Goal: Task Accomplishment & Management: Use online tool/utility

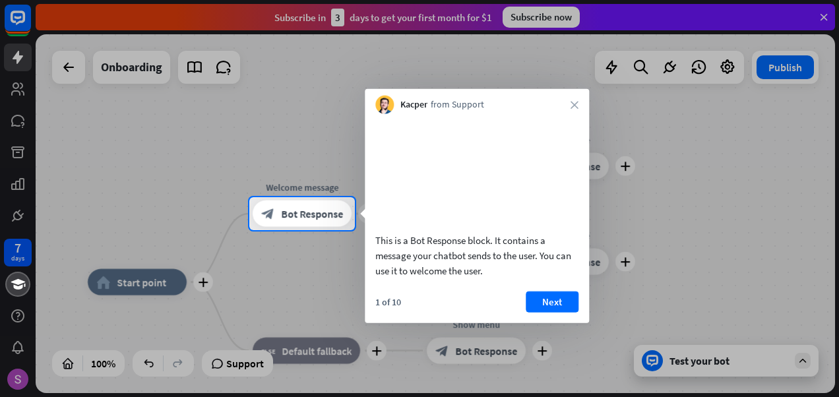
click at [573, 100] on div "Kacper from Support close" at bounding box center [477, 101] width 224 height 25
click at [555, 312] on button "Next" at bounding box center [552, 301] width 53 height 21
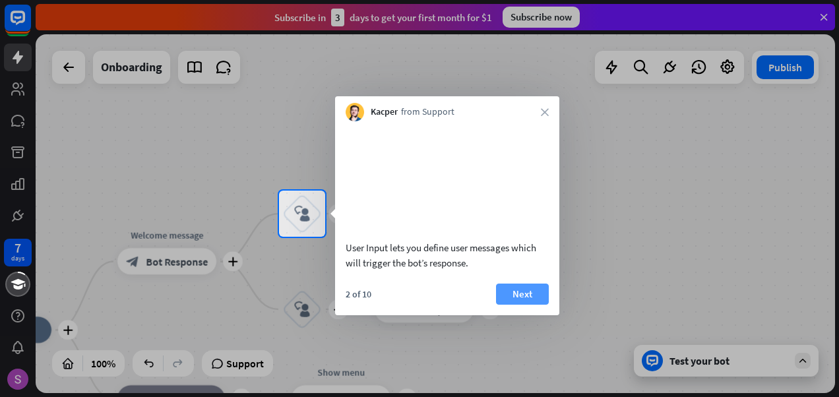
click at [547, 305] on button "Next" at bounding box center [522, 294] width 53 height 21
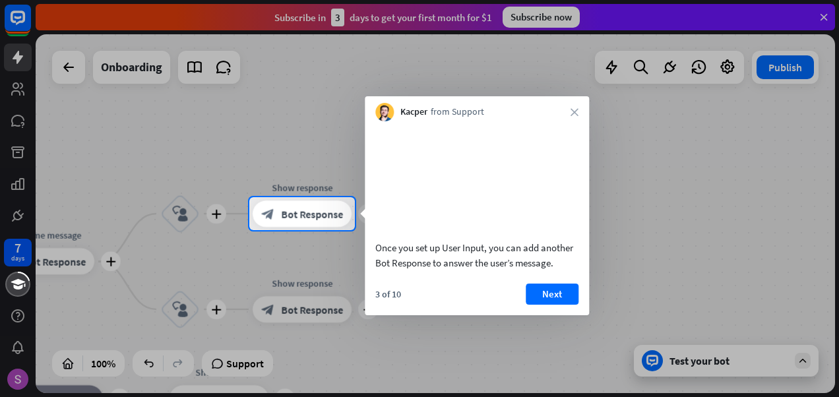
click at [547, 305] on button "Next" at bounding box center [552, 294] width 53 height 21
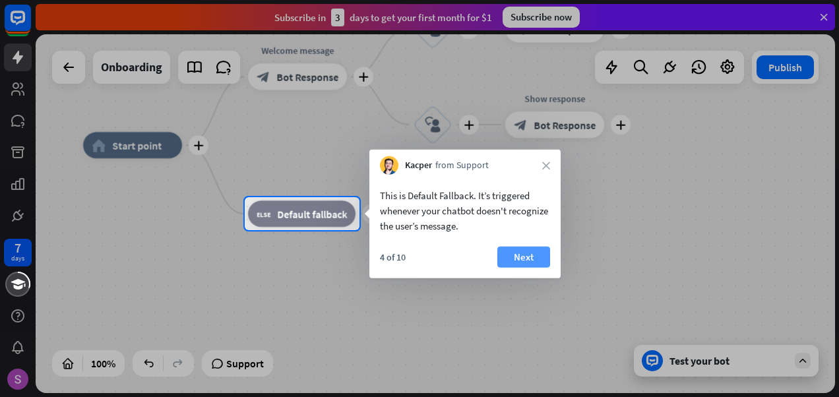
click at [541, 255] on button "Next" at bounding box center [523, 257] width 53 height 21
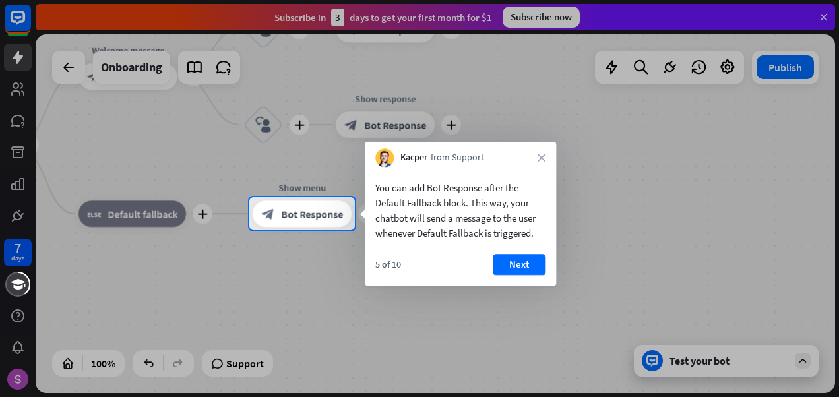
click at [541, 255] on button "Next" at bounding box center [519, 264] width 53 height 21
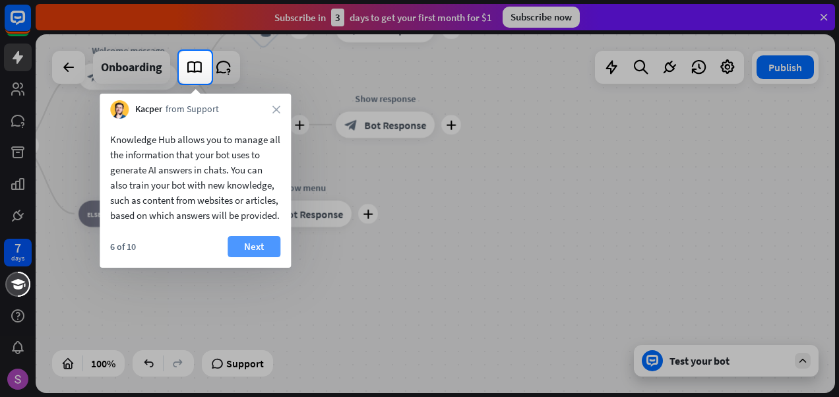
click at [274, 257] on button "Next" at bounding box center [253, 246] width 53 height 21
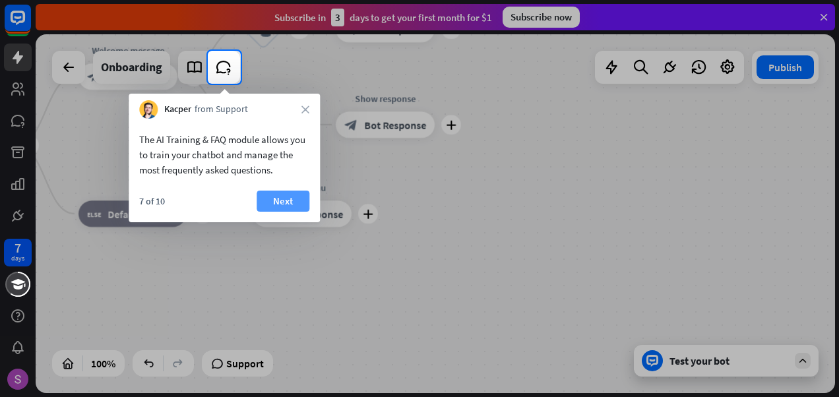
click at [295, 197] on button "Next" at bounding box center [283, 201] width 53 height 21
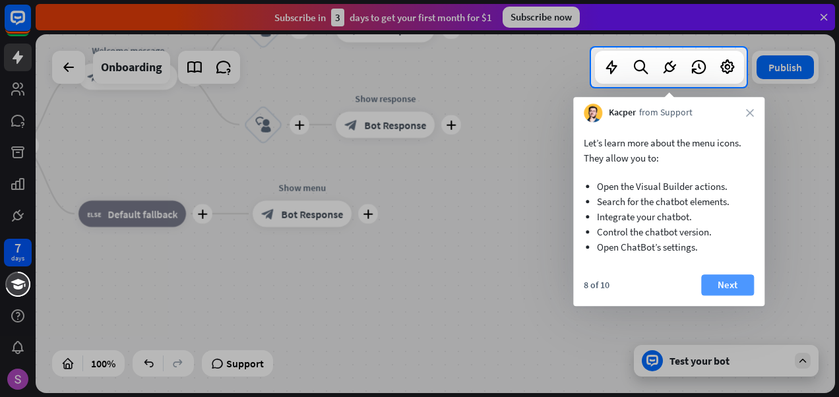
click at [739, 278] on button "Next" at bounding box center [727, 284] width 53 height 21
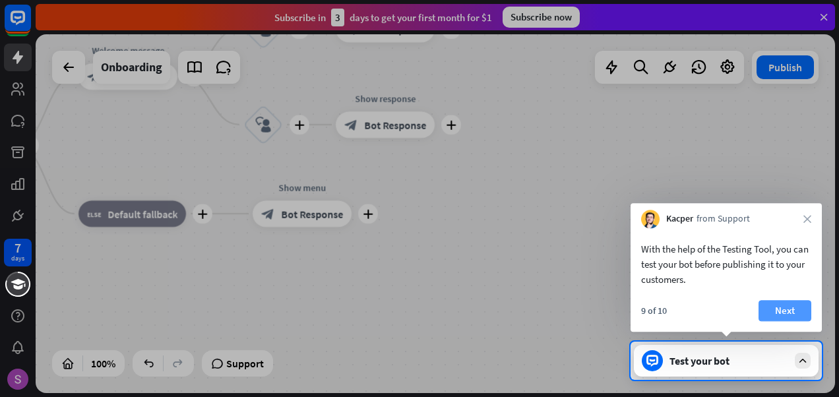
click at [783, 304] on button "Next" at bounding box center [784, 310] width 53 height 21
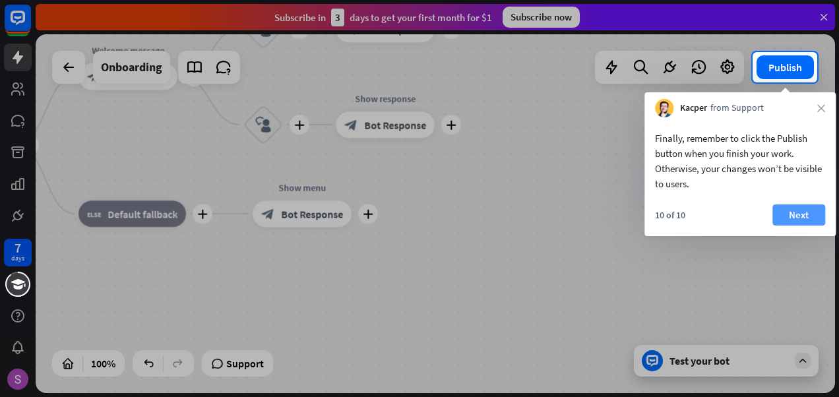
click at [804, 211] on button "Next" at bounding box center [798, 214] width 53 height 21
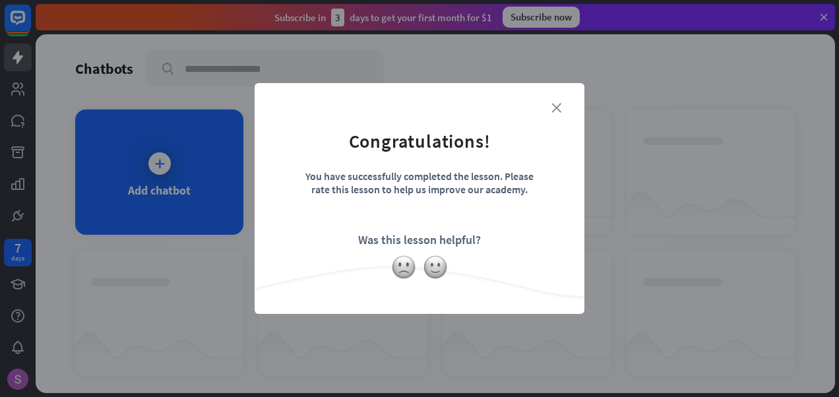
click at [554, 105] on icon "close" at bounding box center [556, 108] width 10 height 10
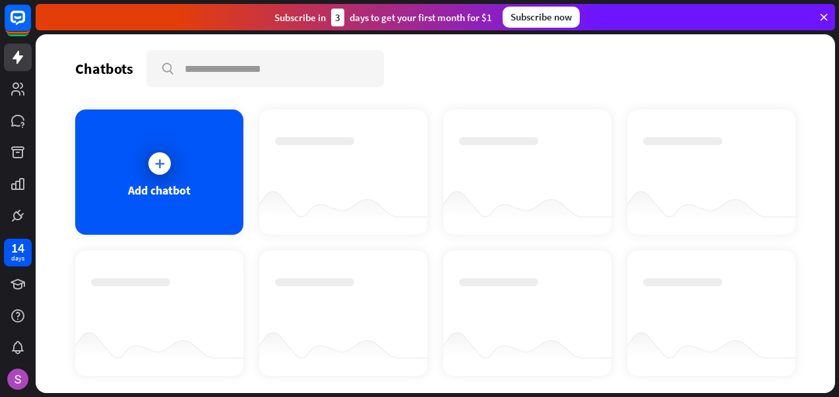
click at [822, 13] on icon at bounding box center [824, 17] width 12 height 12
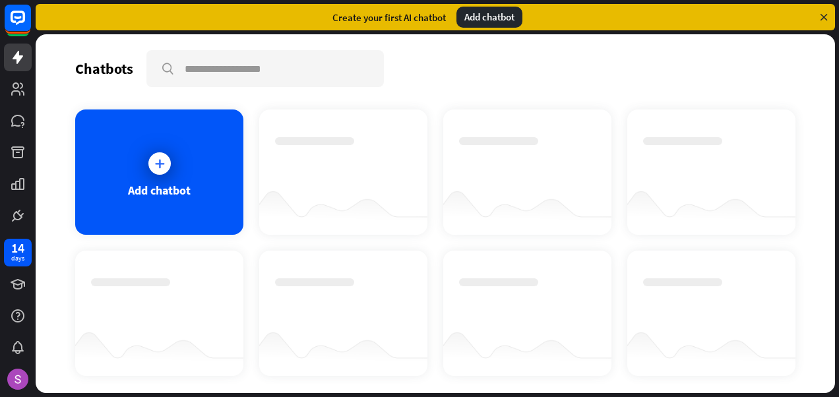
click at [822, 13] on icon at bounding box center [824, 17] width 12 height 12
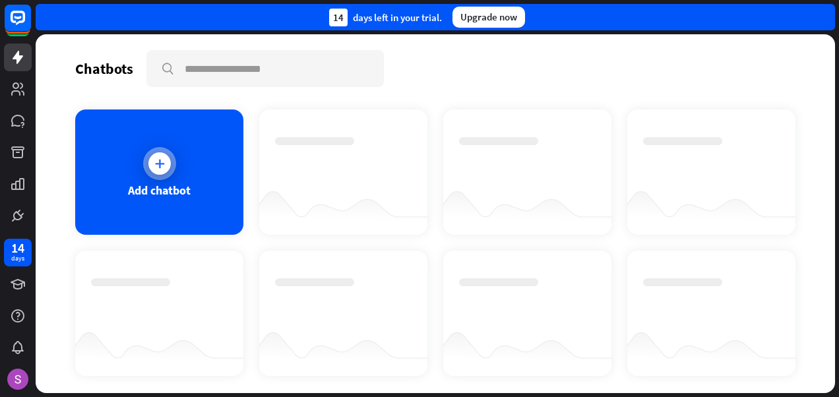
click at [150, 160] on div at bounding box center [159, 163] width 22 height 22
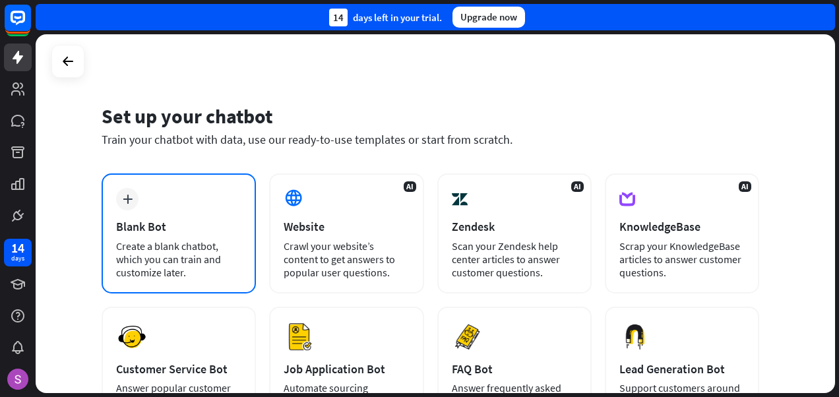
click at [201, 231] on div "Blank Bot" at bounding box center [178, 226] width 125 height 15
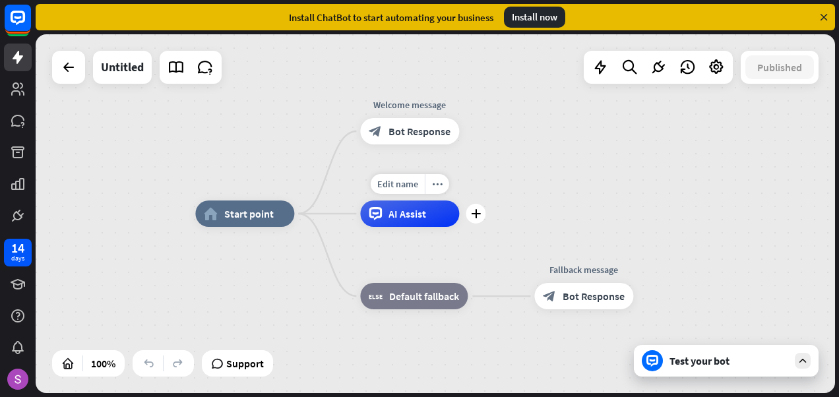
click at [409, 214] on span "AI Assist" at bounding box center [407, 213] width 38 height 13
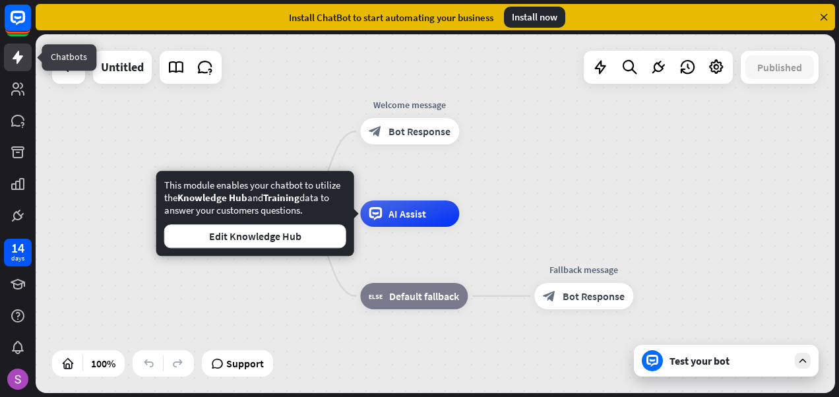
click at [16, 60] on icon at bounding box center [18, 57] width 11 height 13
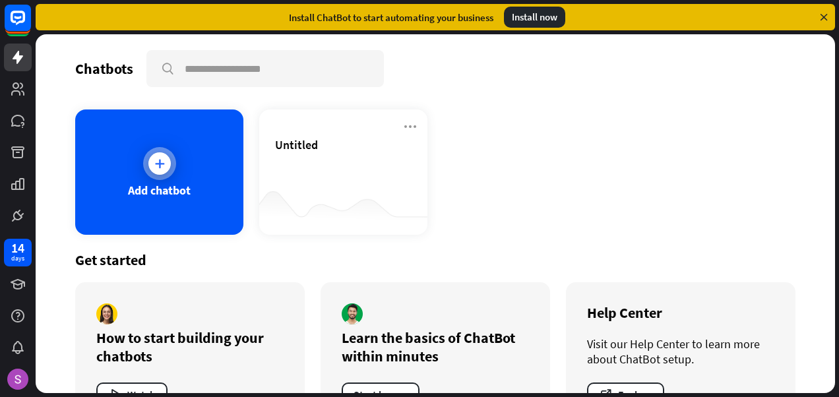
click at [119, 150] on div "Add chatbot" at bounding box center [159, 171] width 168 height 125
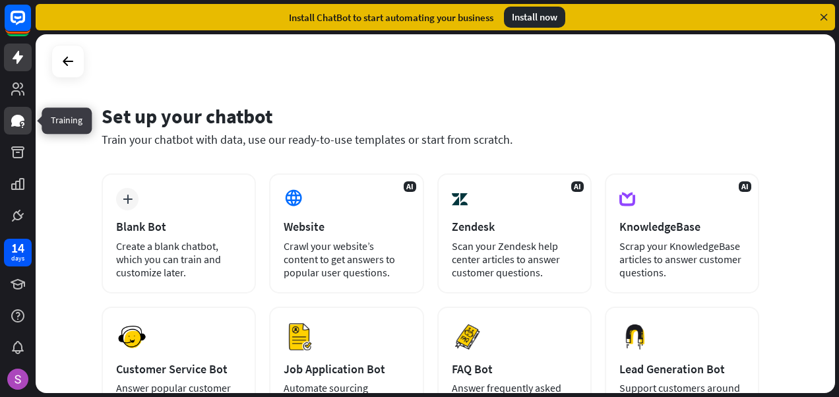
click at [20, 117] on icon at bounding box center [17, 121] width 13 height 12
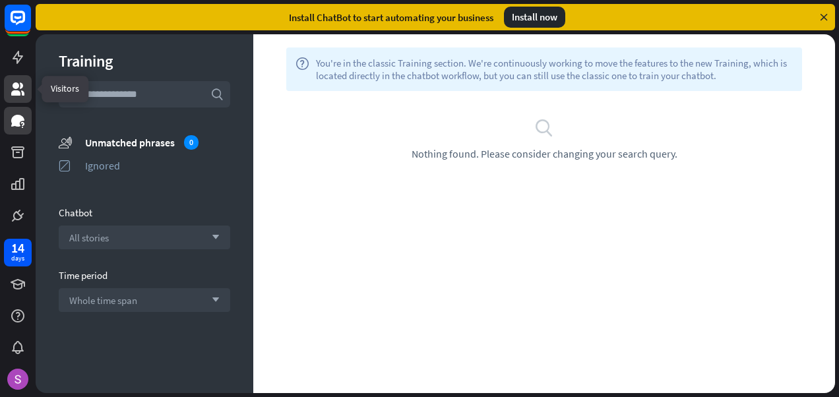
click at [20, 80] on link at bounding box center [18, 89] width 28 height 28
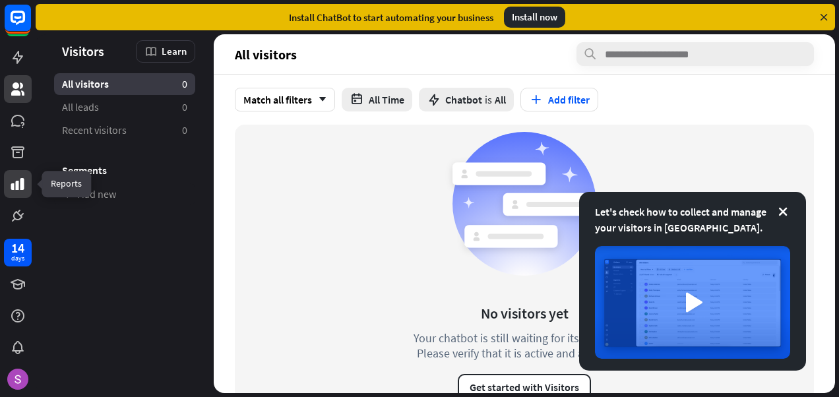
click at [21, 183] on icon at bounding box center [17, 184] width 13 height 12
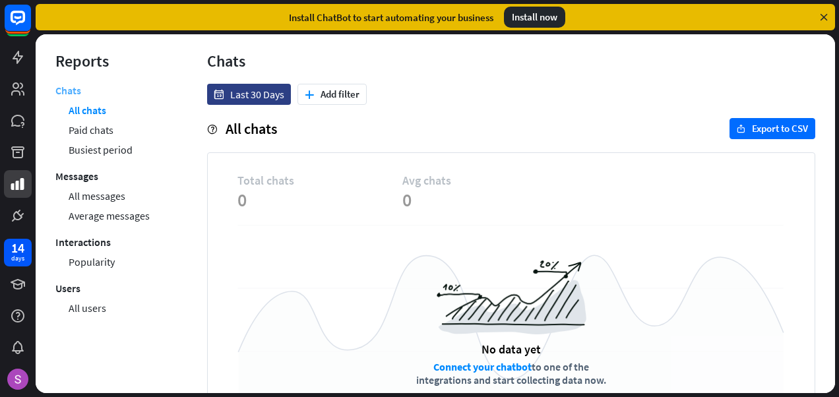
click at [60, 90] on link "Chats" at bounding box center [68, 92] width 26 height 16
click at [16, 59] on icon at bounding box center [18, 57] width 11 height 13
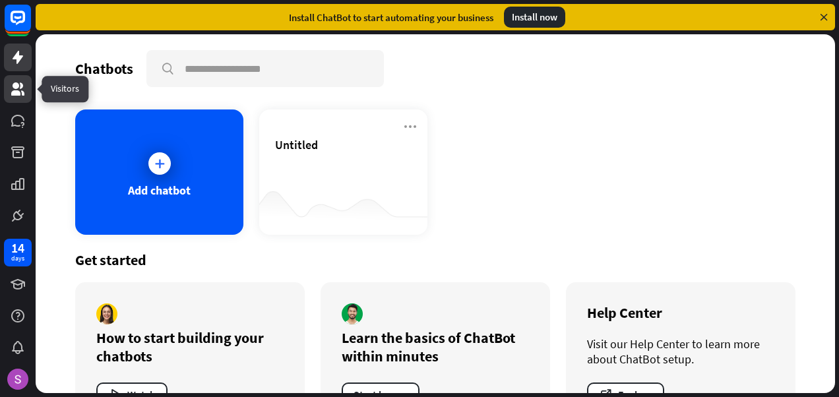
click at [28, 88] on link at bounding box center [18, 89] width 28 height 28
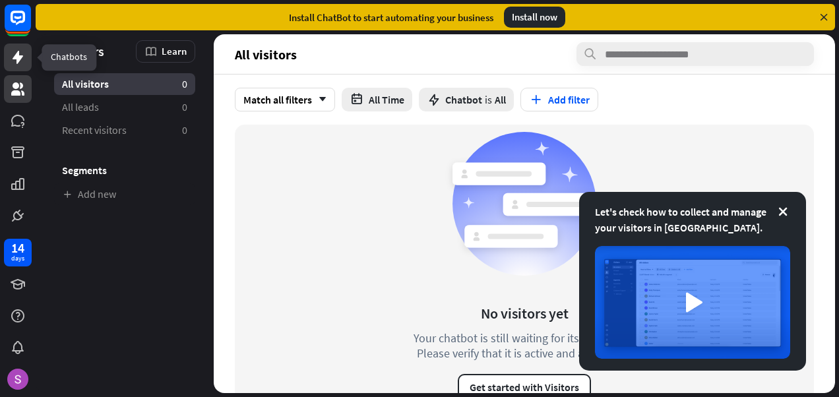
click at [11, 55] on icon at bounding box center [18, 57] width 16 height 16
